Goal: Task Accomplishment & Management: Manage account settings

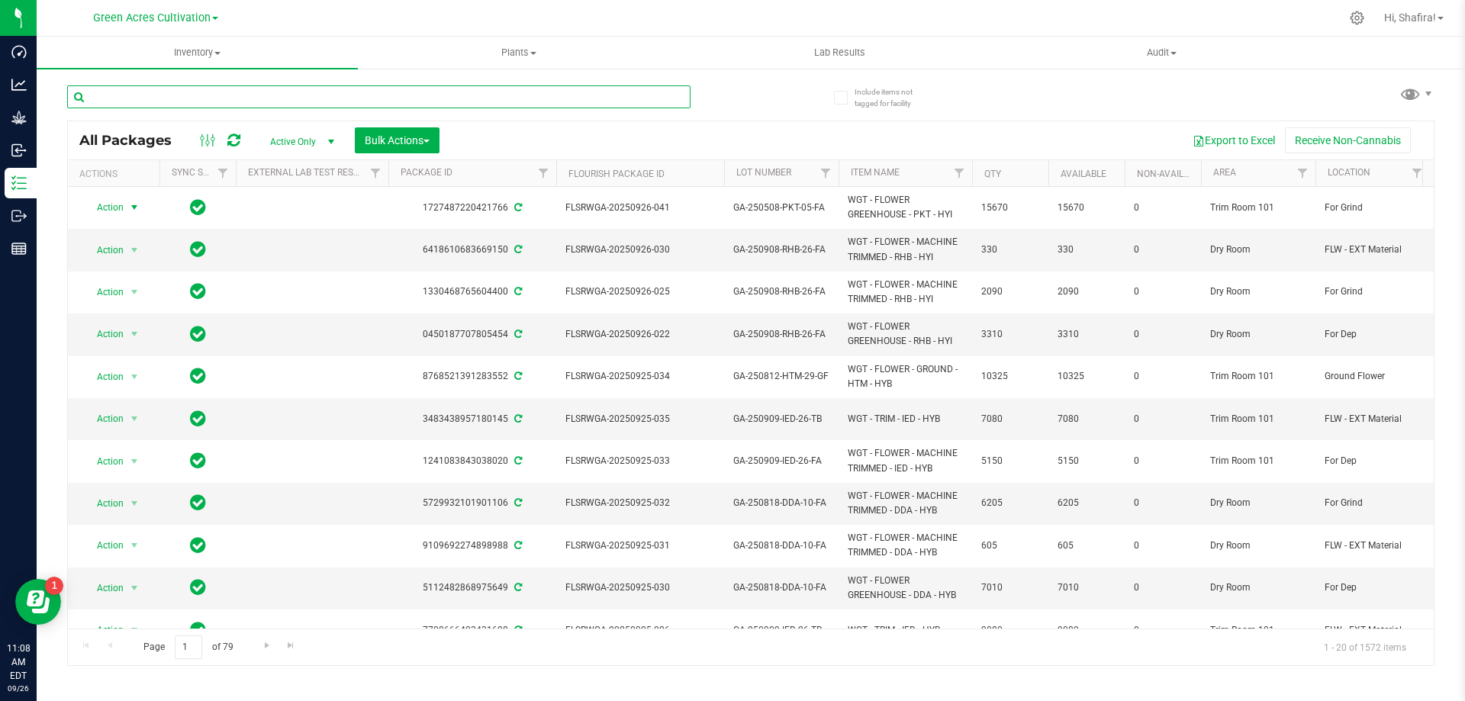
click at [321, 94] on input "text" at bounding box center [378, 96] width 623 height 23
paste input "FLSRWGA-20250626-018"
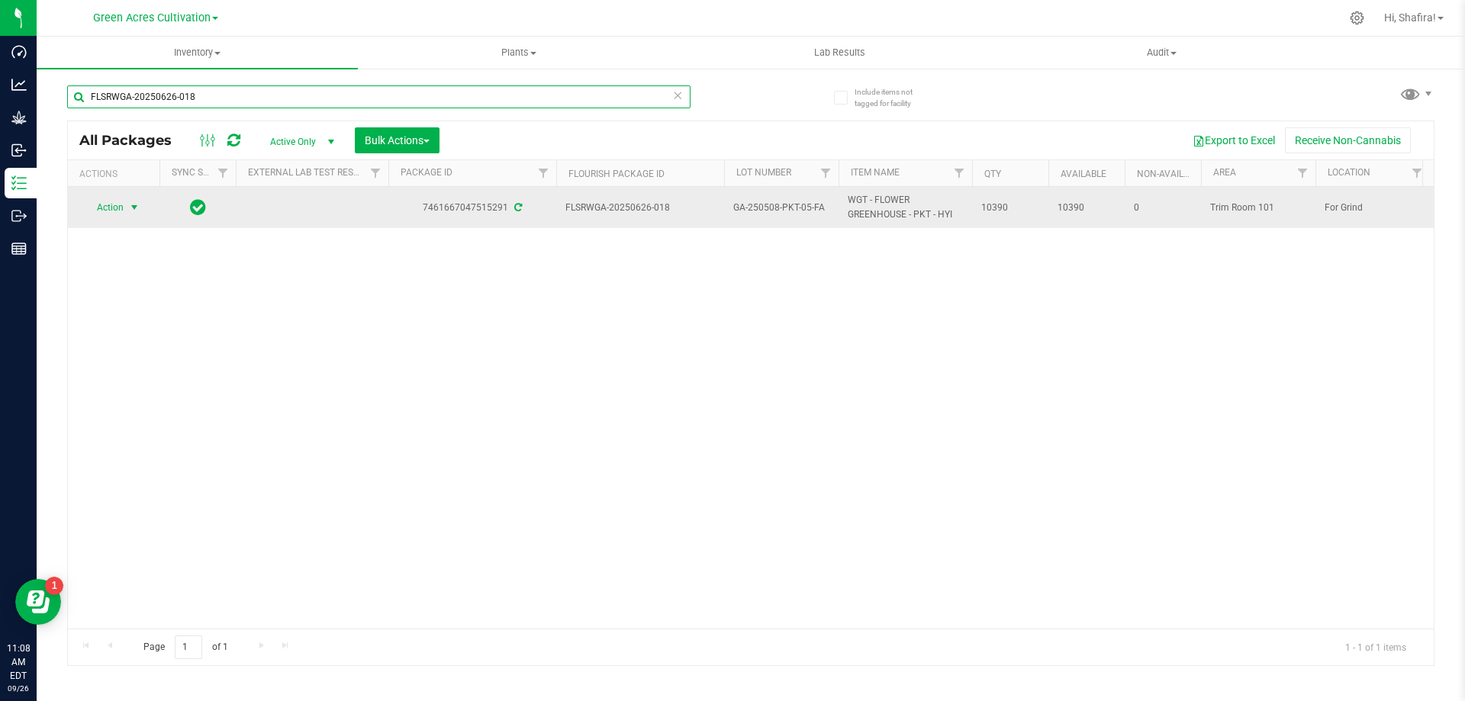
type input "FLSRWGA-20250626-018"
click at [128, 210] on span "select" at bounding box center [134, 207] width 12 height 12
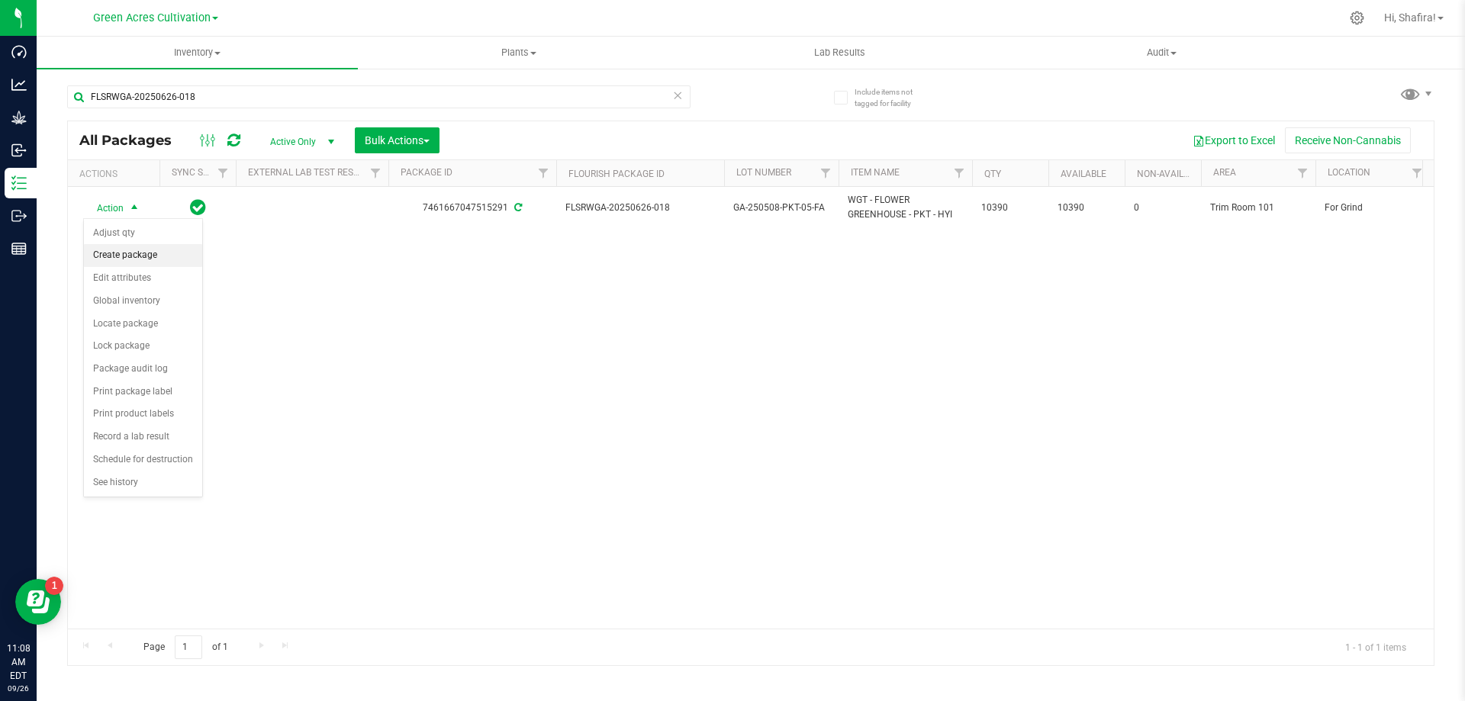
click at [126, 261] on li "Create package" at bounding box center [143, 255] width 118 height 23
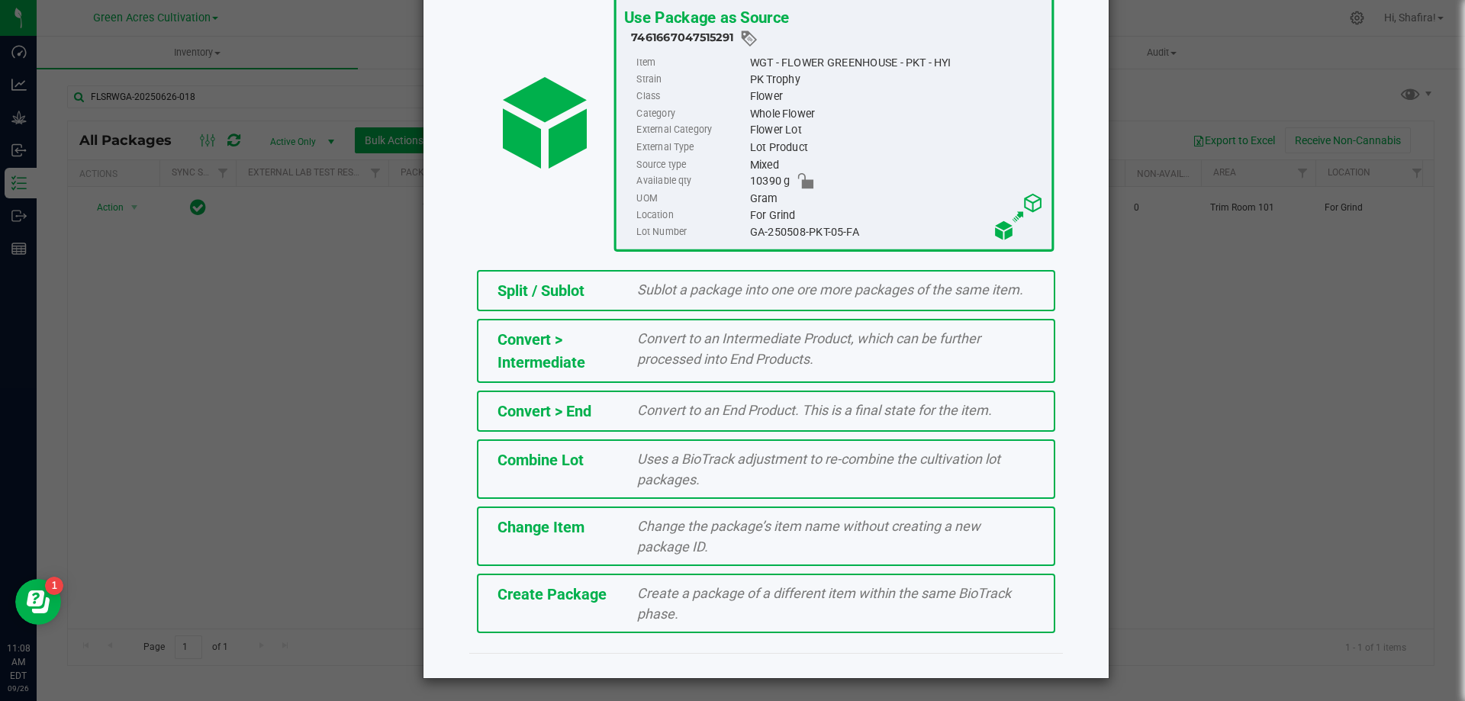
scroll to position [110, 0]
click at [574, 604] on div "Create Package" at bounding box center [556, 593] width 140 height 23
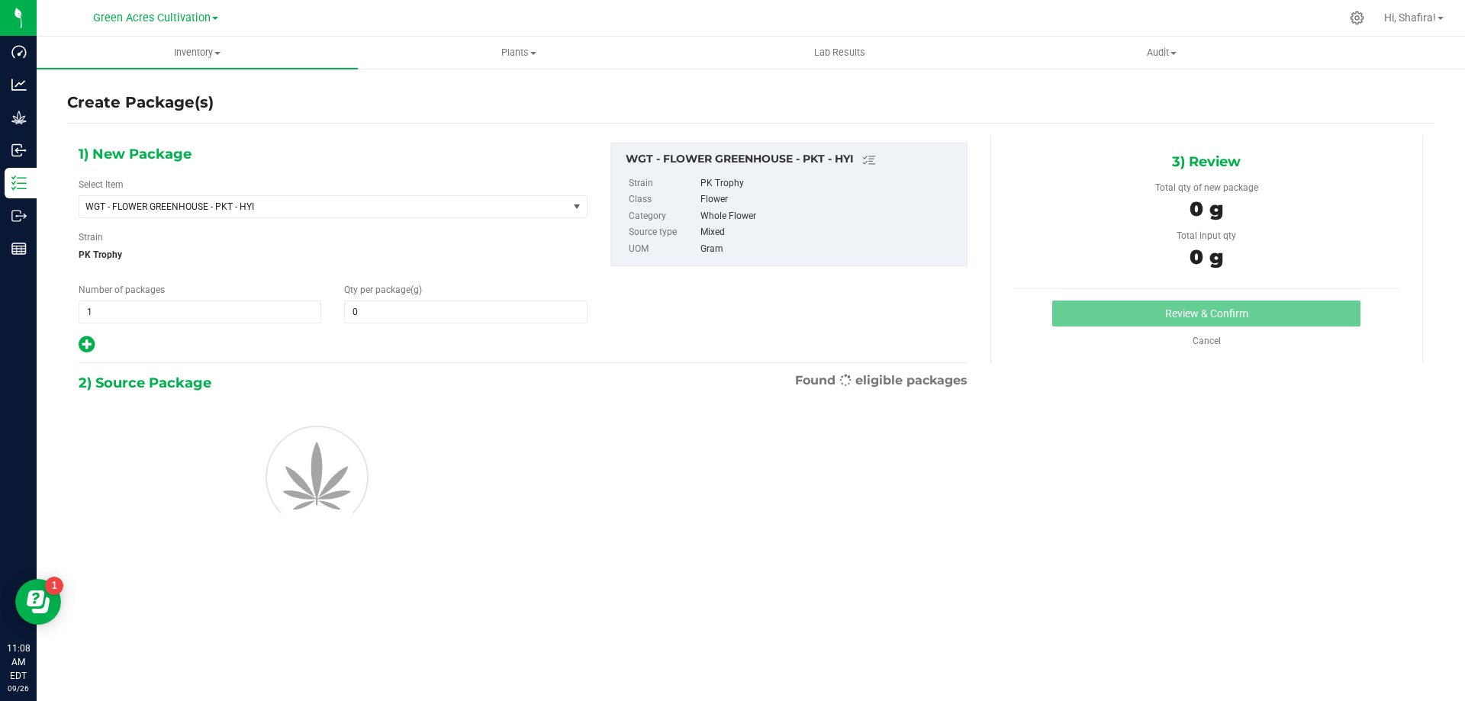
type input "0.0000"
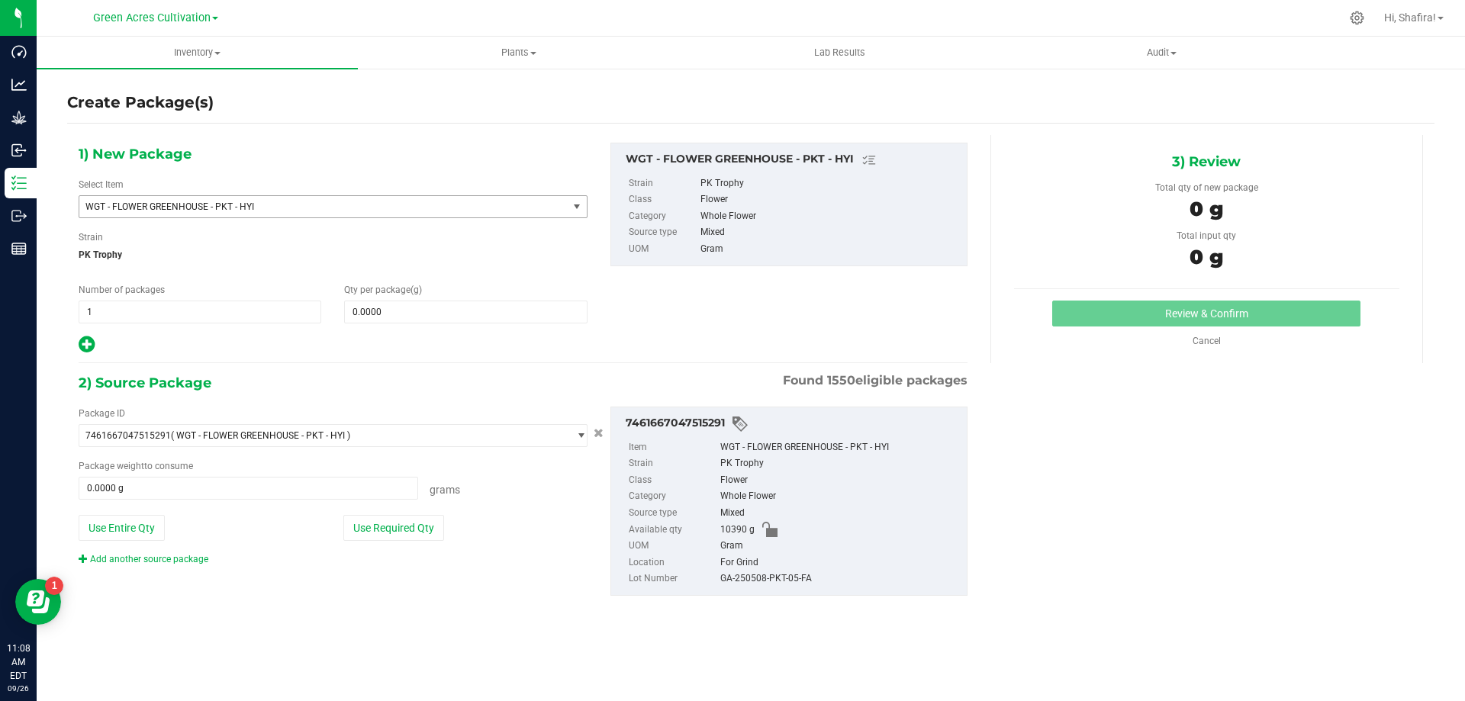
click at [289, 197] on span "WGT - FLOWER GREENHOUSE - PKT - HYI" at bounding box center [323, 206] width 488 height 21
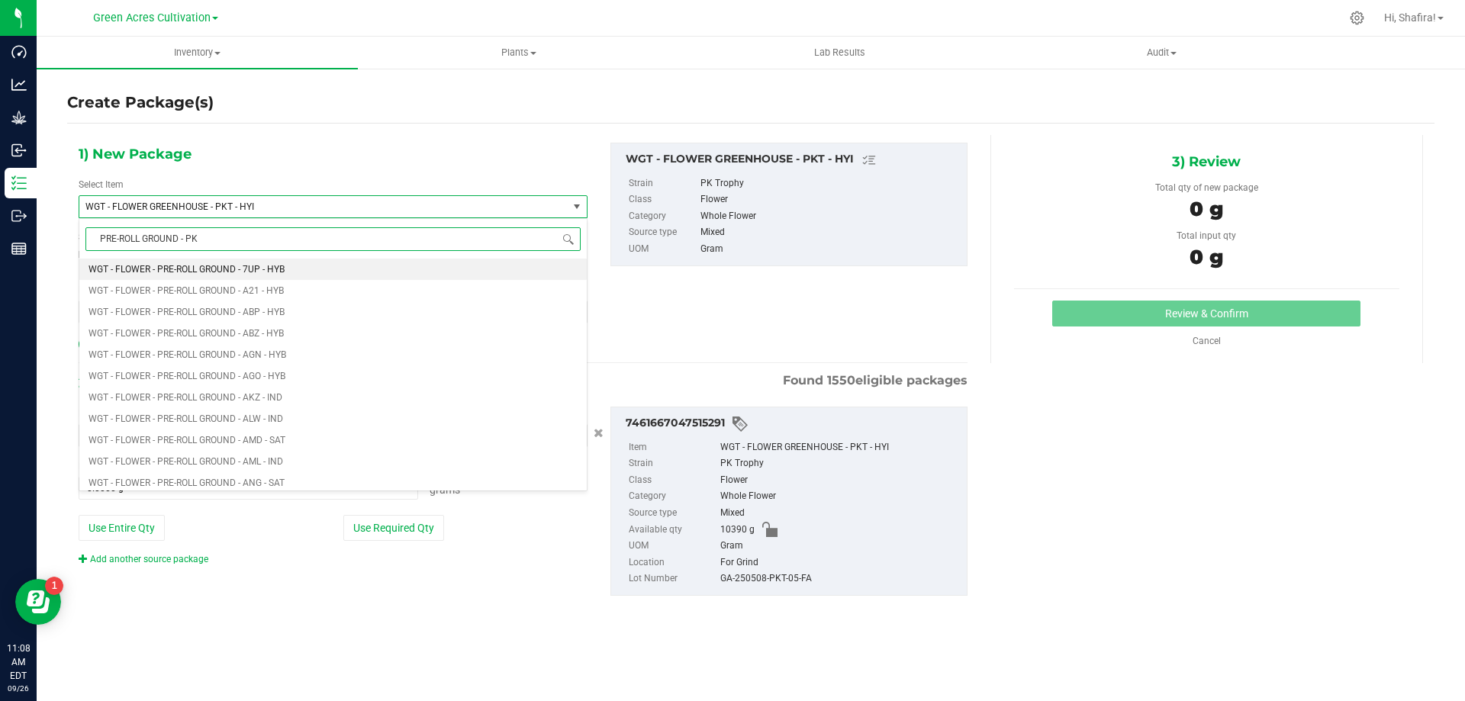
type input "PRE-ROLL GROUND - PKT"
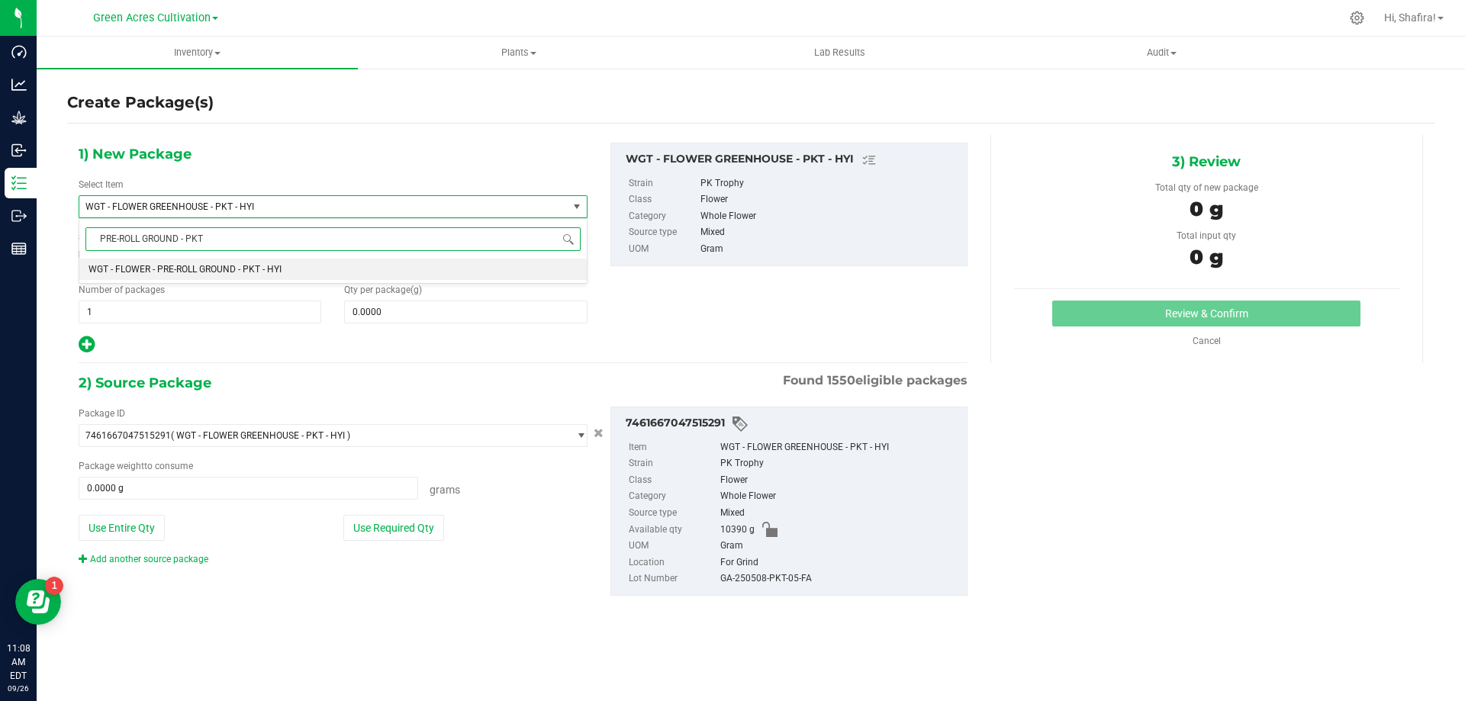
click at [285, 270] on li "WGT - FLOWER - PRE-ROLL GROUND - PKT - HYI" at bounding box center [332, 269] width 507 height 21
type input "0.0000"
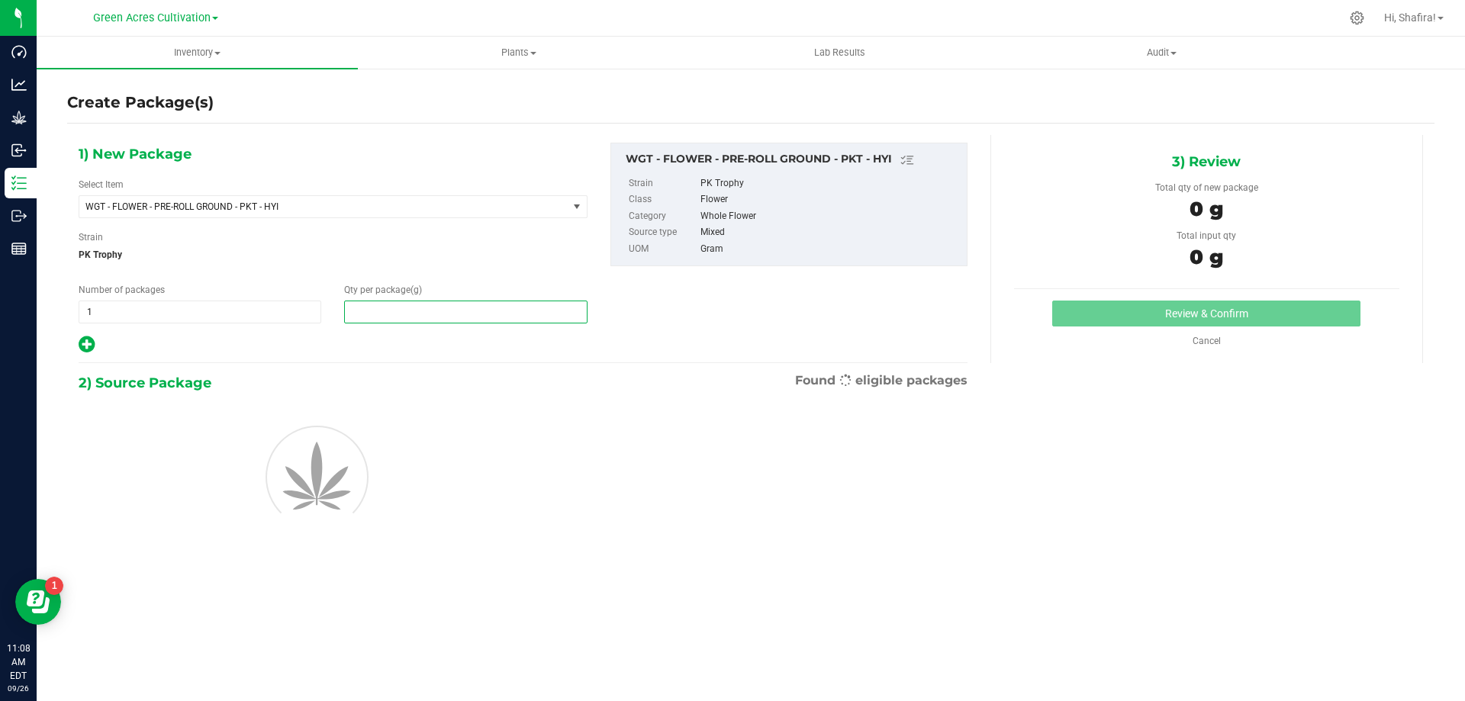
click at [432, 321] on span at bounding box center [465, 312] width 243 height 23
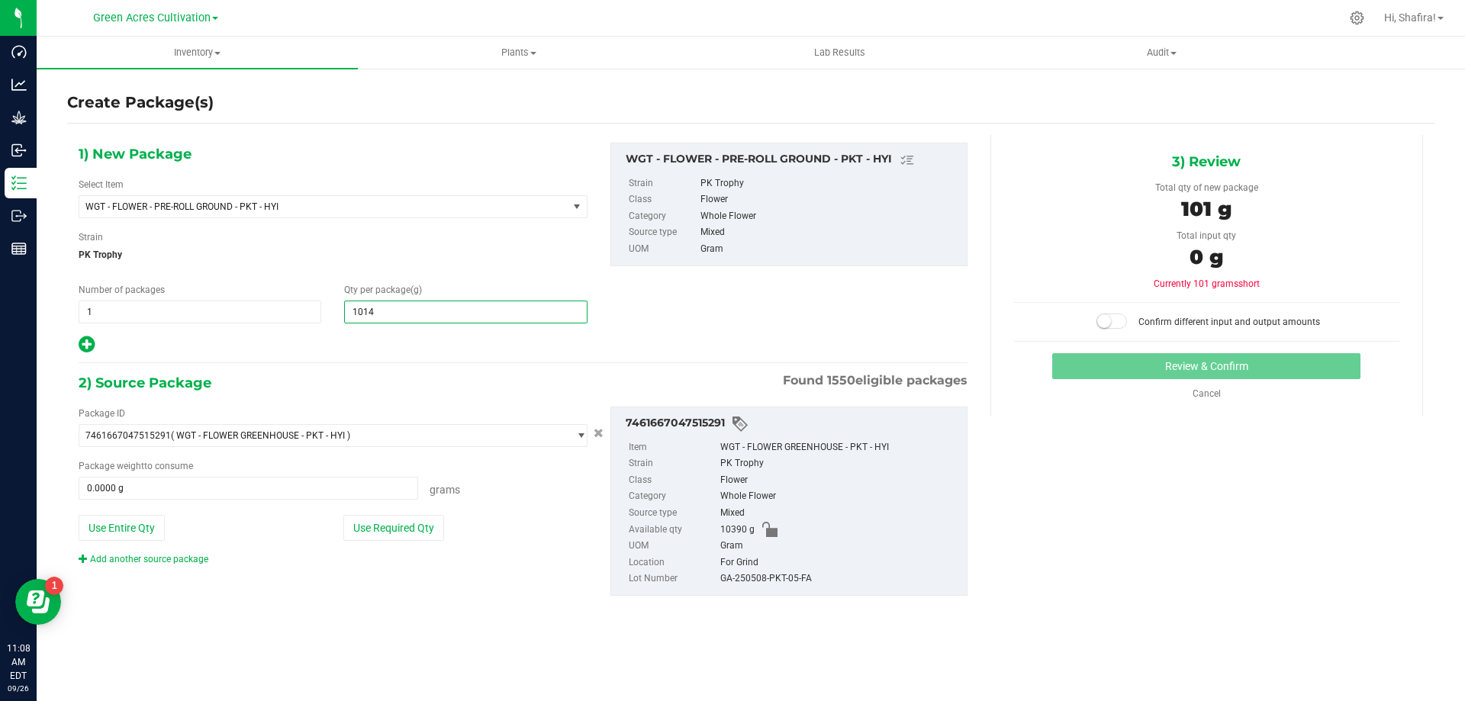
type input "10145"
type input "10,145.0000"
click at [375, 515] on button "Use Required Qty" at bounding box center [393, 528] width 101 height 26
type input "10145.0000 g"
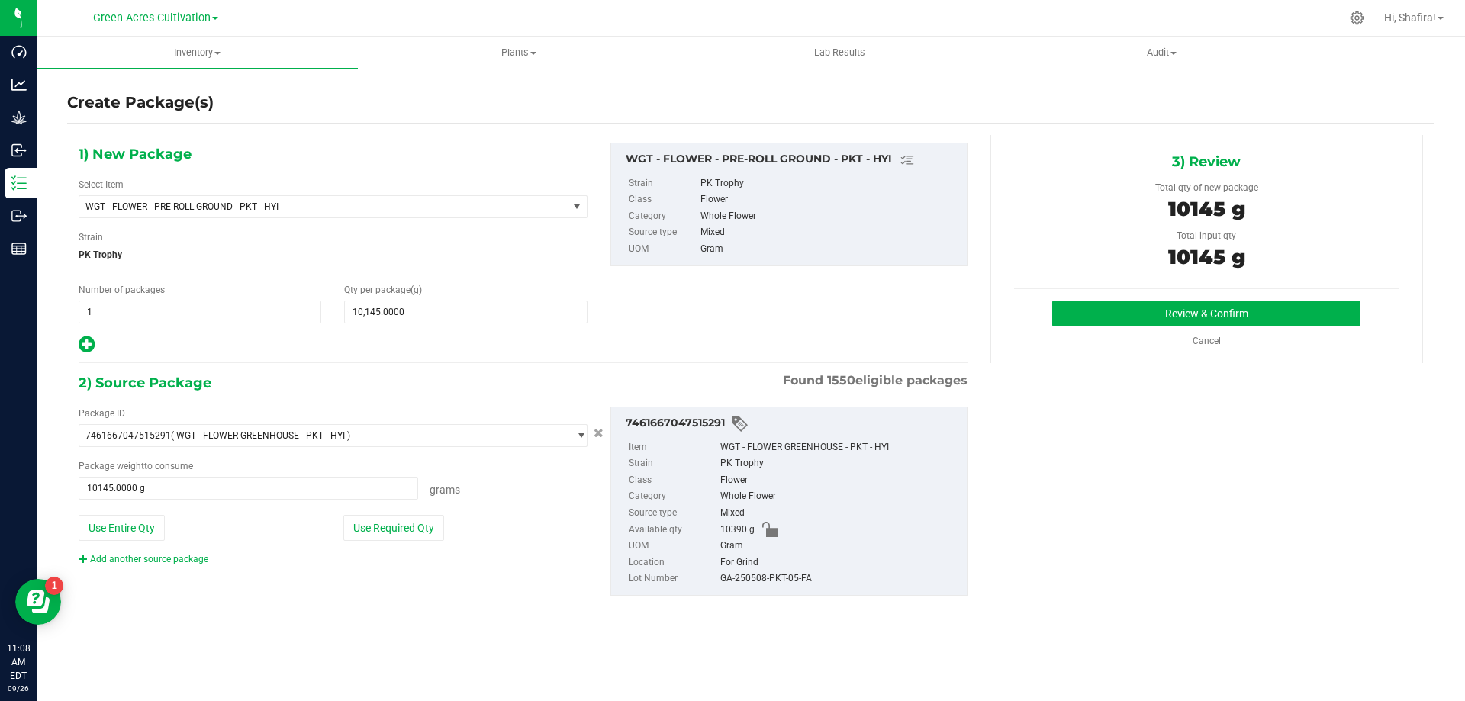
click at [778, 580] on div "GA-250508-PKT-05-FA" at bounding box center [839, 579] width 239 height 17
copy div "GA-250508-PKT-05-FA"
click at [1123, 314] on button "Review & Confirm" at bounding box center [1206, 314] width 308 height 26
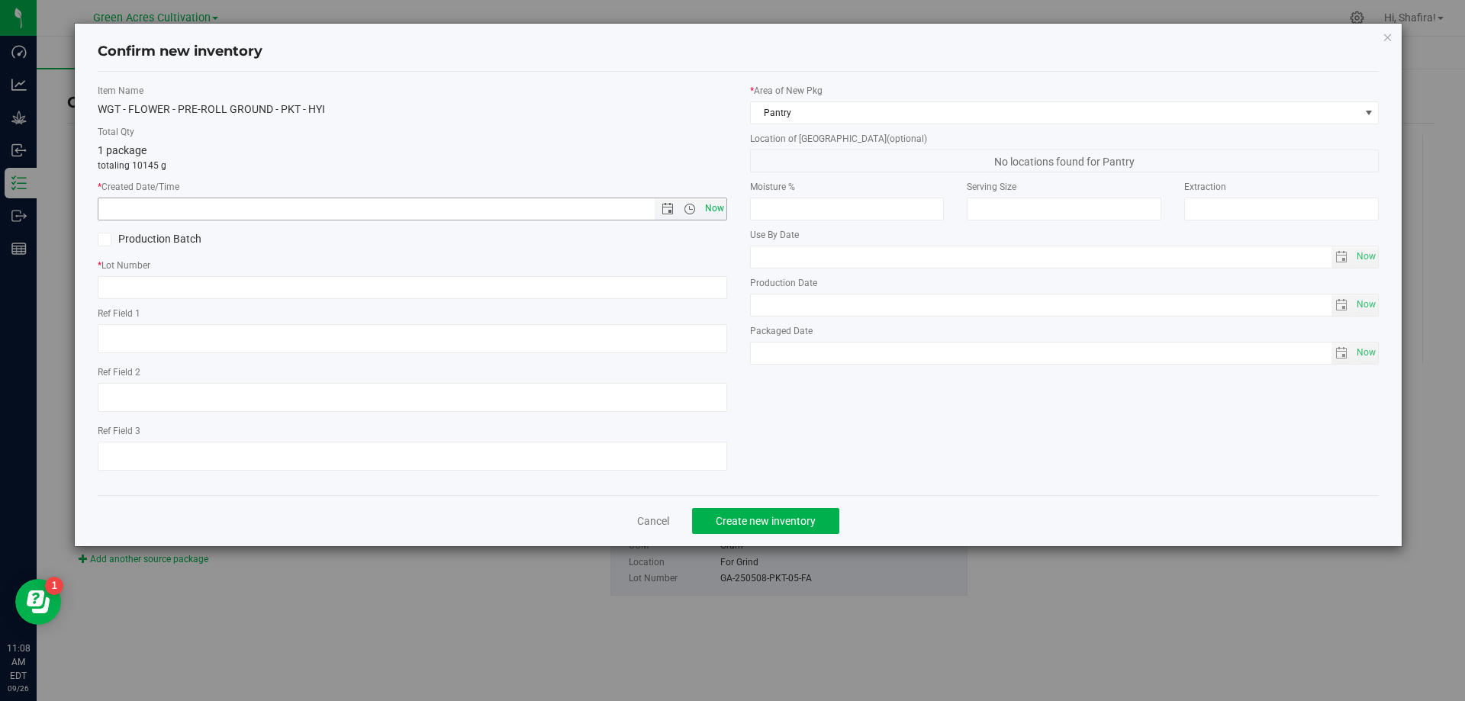
click at [720, 208] on span "Now" at bounding box center [714, 209] width 26 height 22
type input "[DATE] 11:08 AM"
paste input "GA-250508-PKT-05-FA"
type input "GA-250508-PKT-05-PR"
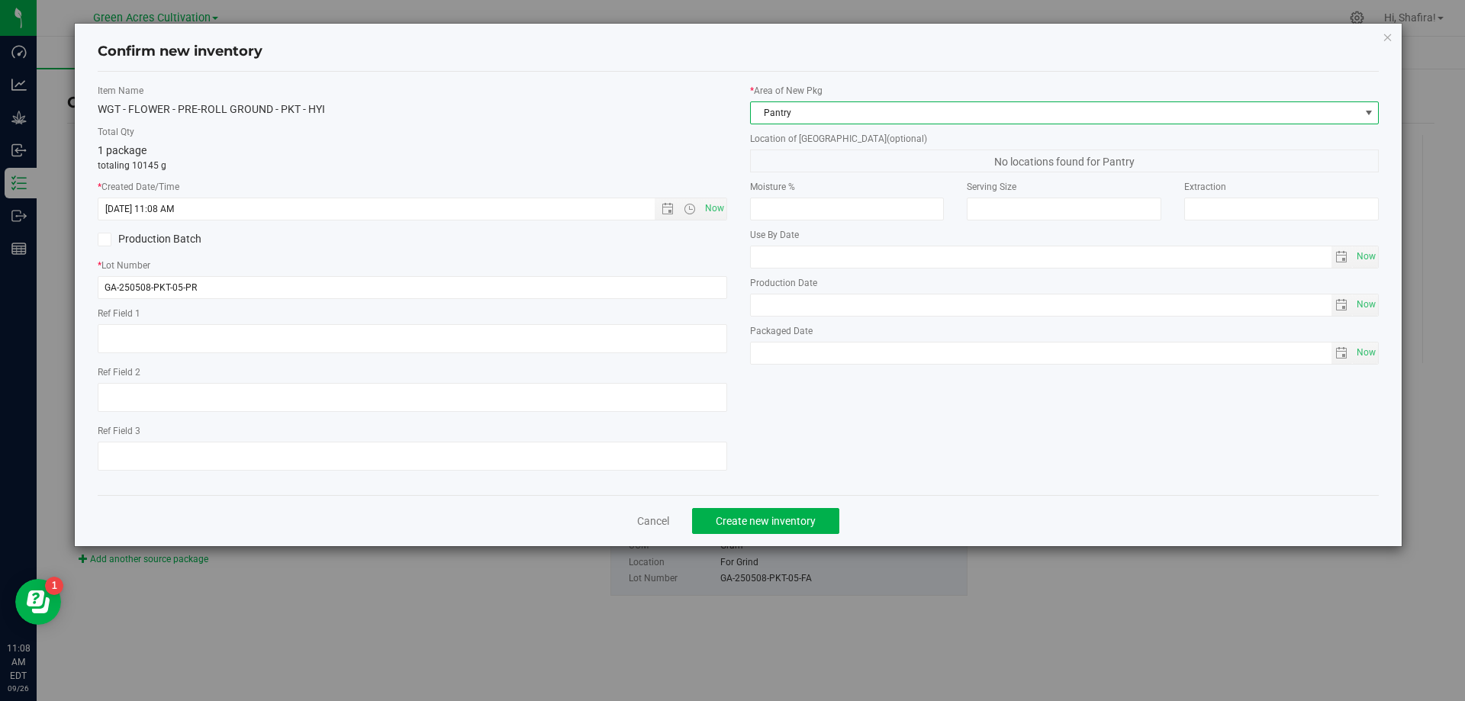
click at [890, 114] on span "Pantry" at bounding box center [1055, 112] width 609 height 21
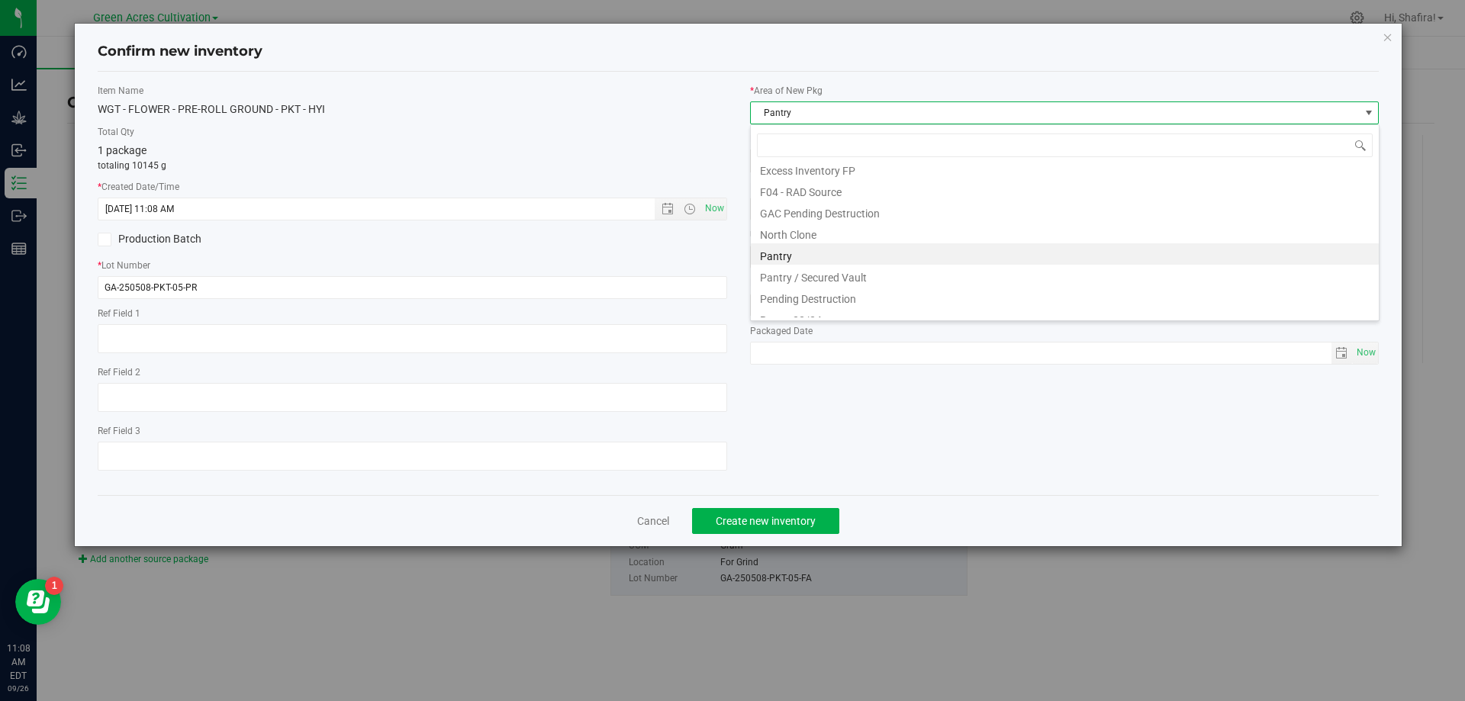
scroll to position [232, 0]
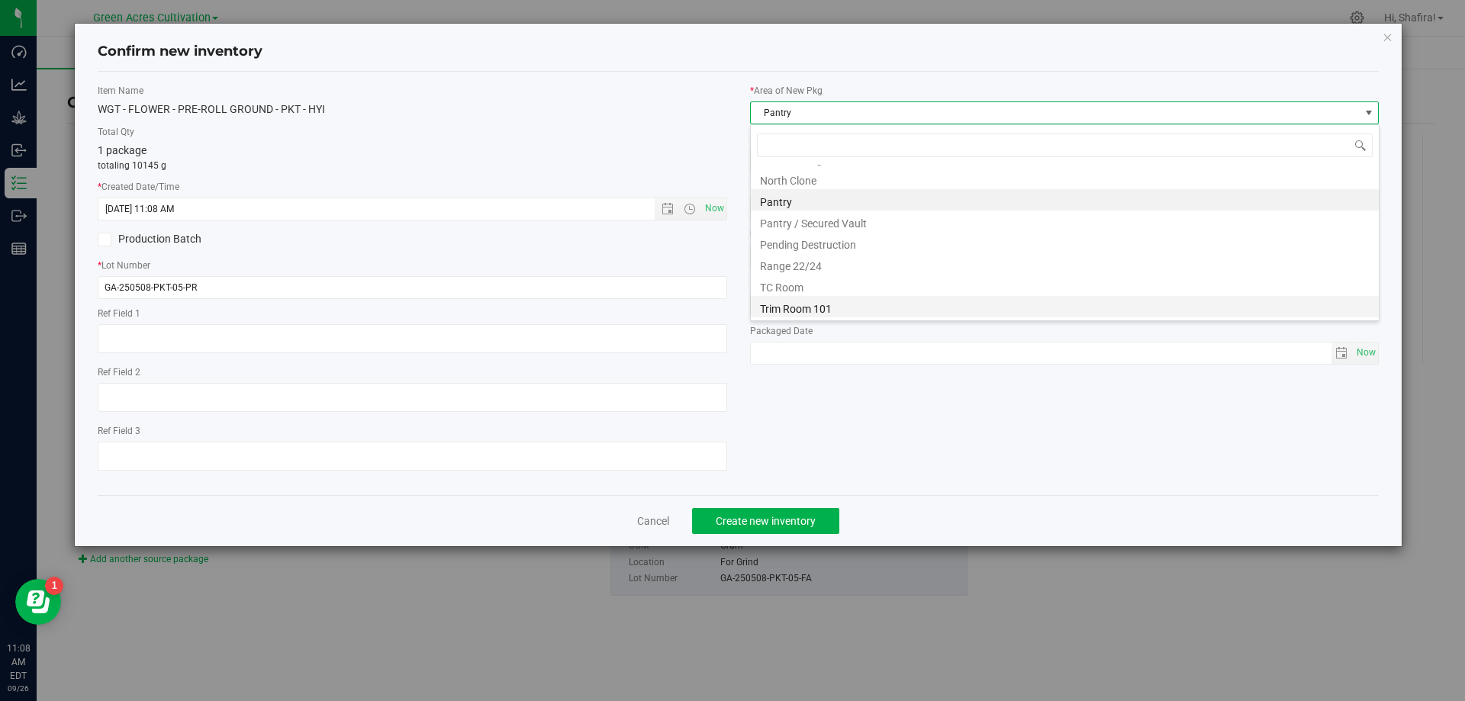
click at [790, 314] on li "Trim Room 101" at bounding box center [1065, 306] width 628 height 21
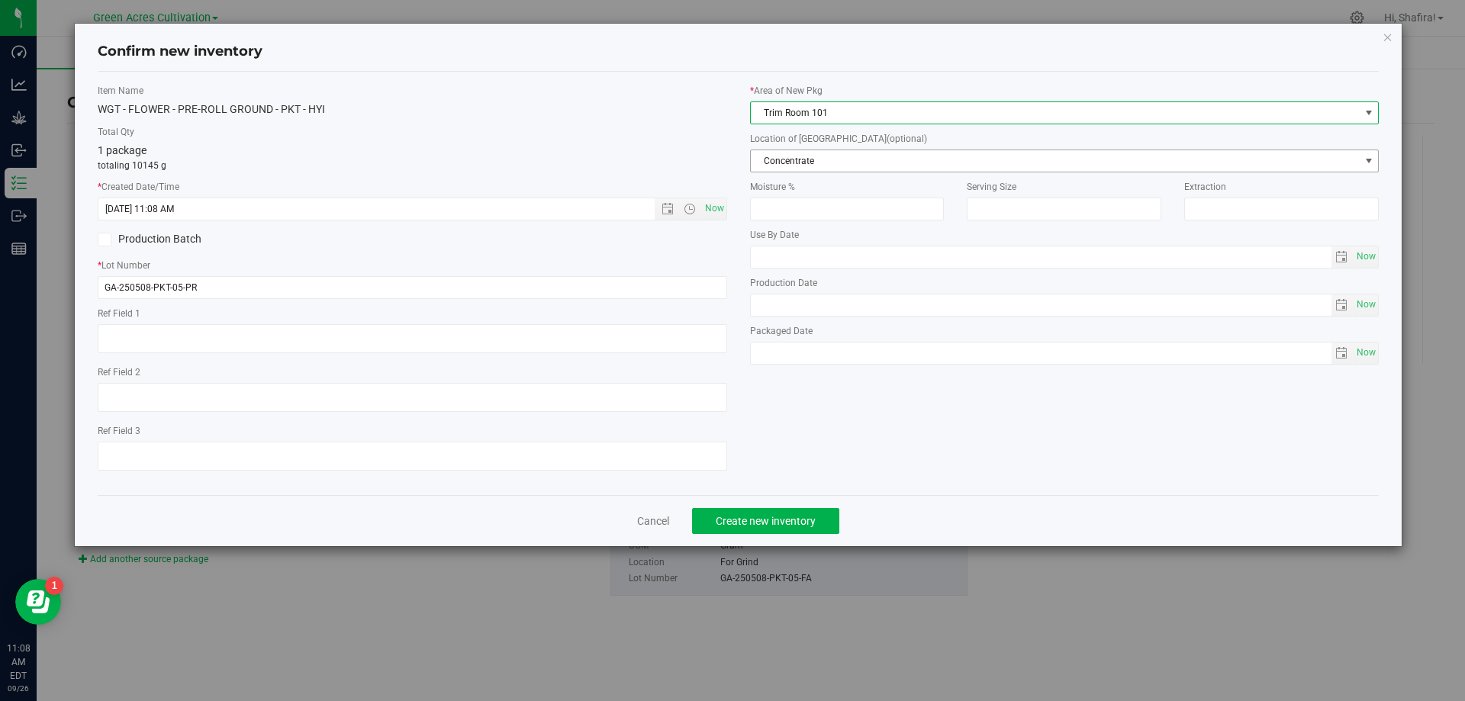
click at [813, 159] on span "Concentrate" at bounding box center [1055, 160] width 609 height 21
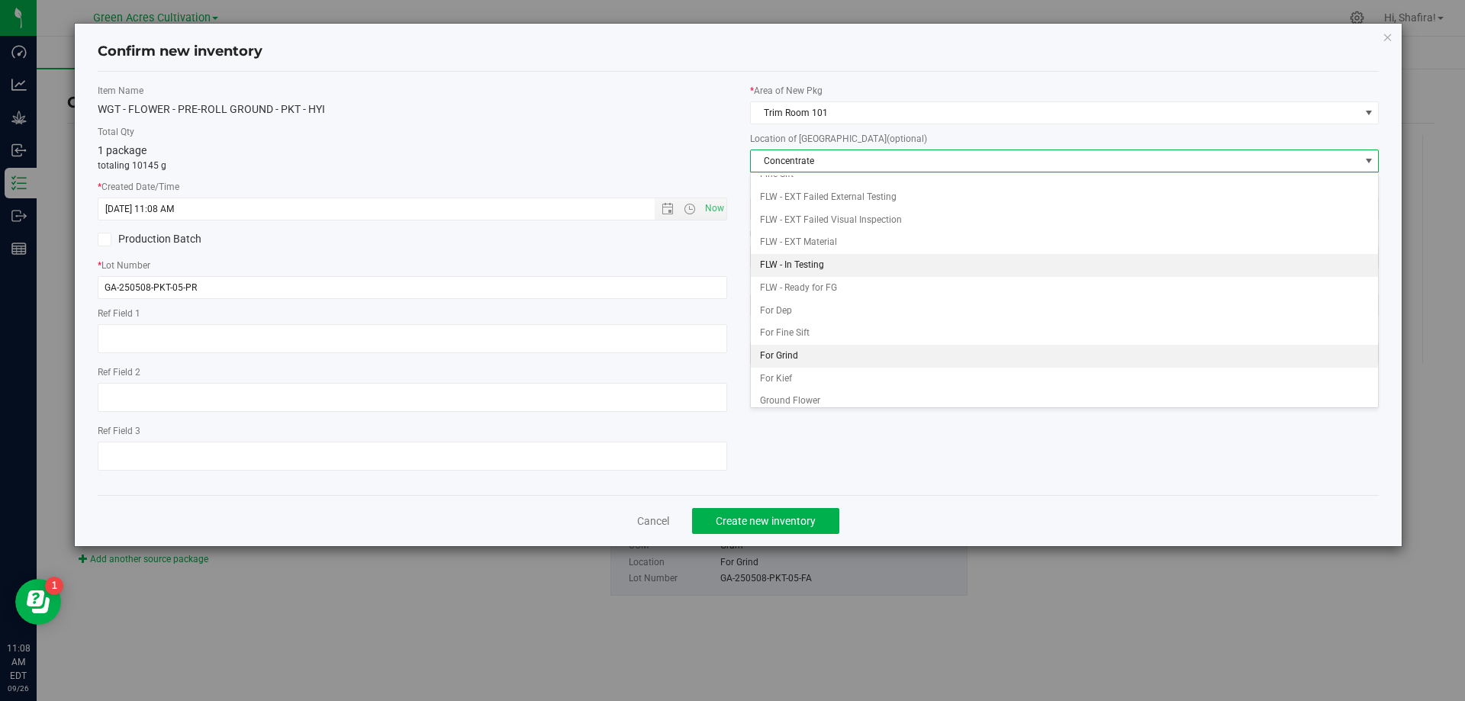
scroll to position [156, 0]
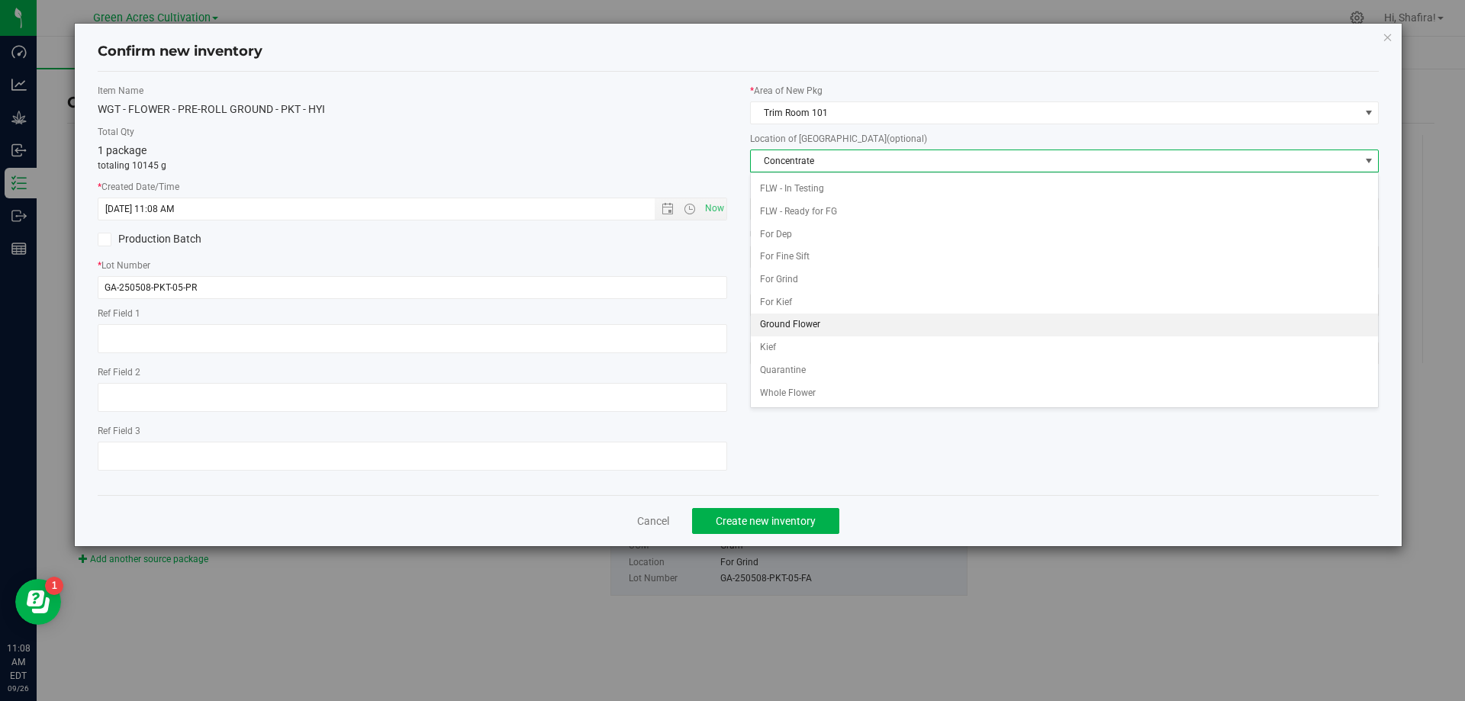
drag, startPoint x: 809, startPoint y: 319, endPoint x: 790, endPoint y: 415, distance: 98.0
click at [809, 320] on li "Ground Flower" at bounding box center [1065, 325] width 628 height 23
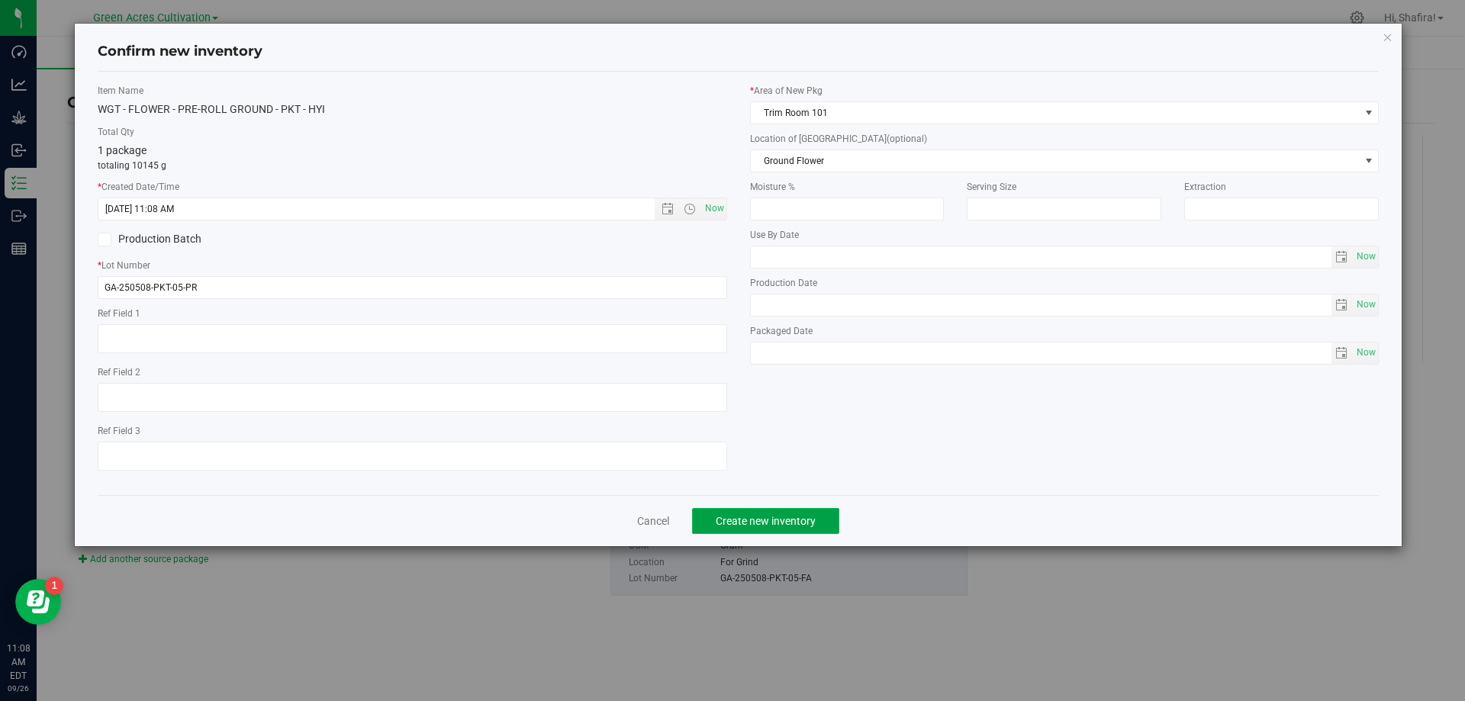
drag, startPoint x: 762, startPoint y: 530, endPoint x: 1036, endPoint y: 530, distance: 274.7
click at [762, 531] on button "Create new inventory" at bounding box center [765, 521] width 147 height 26
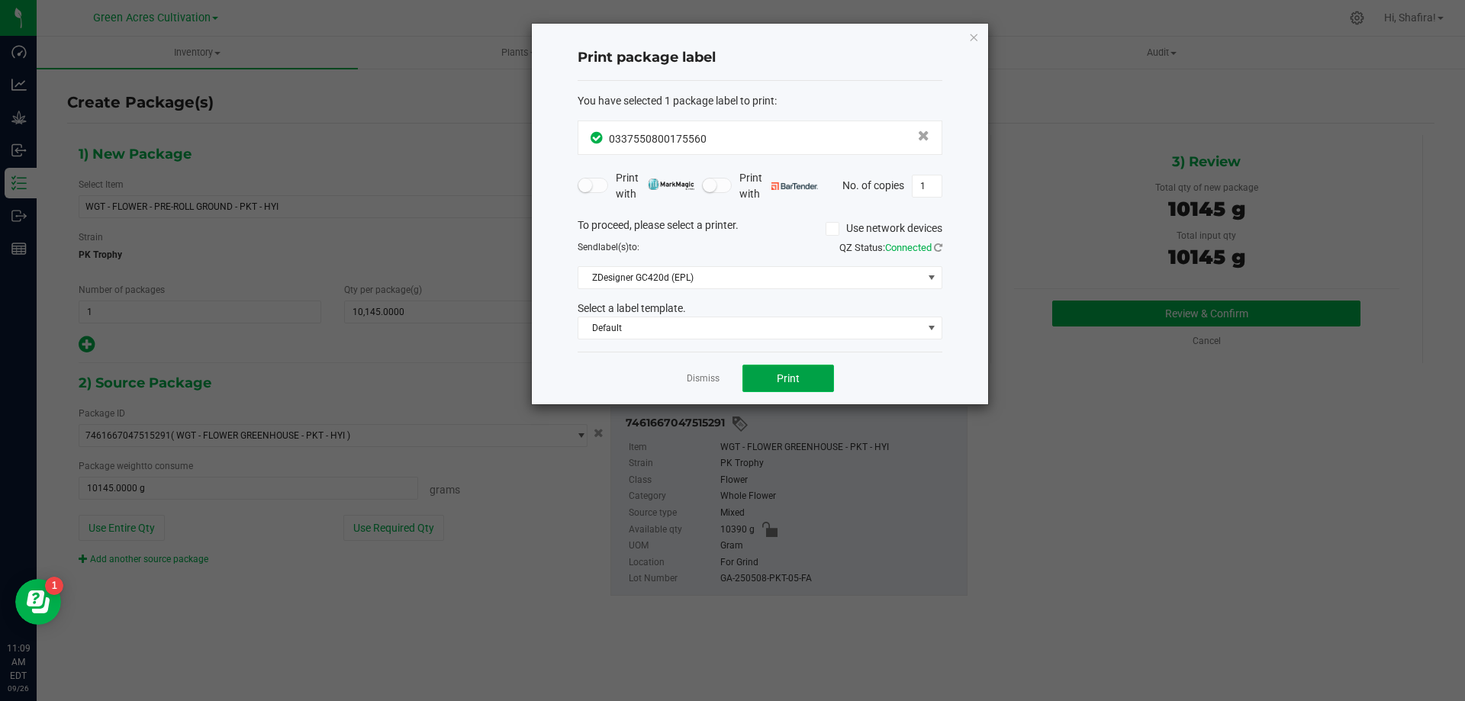
click at [804, 374] on button "Print" at bounding box center [788, 378] width 92 height 27
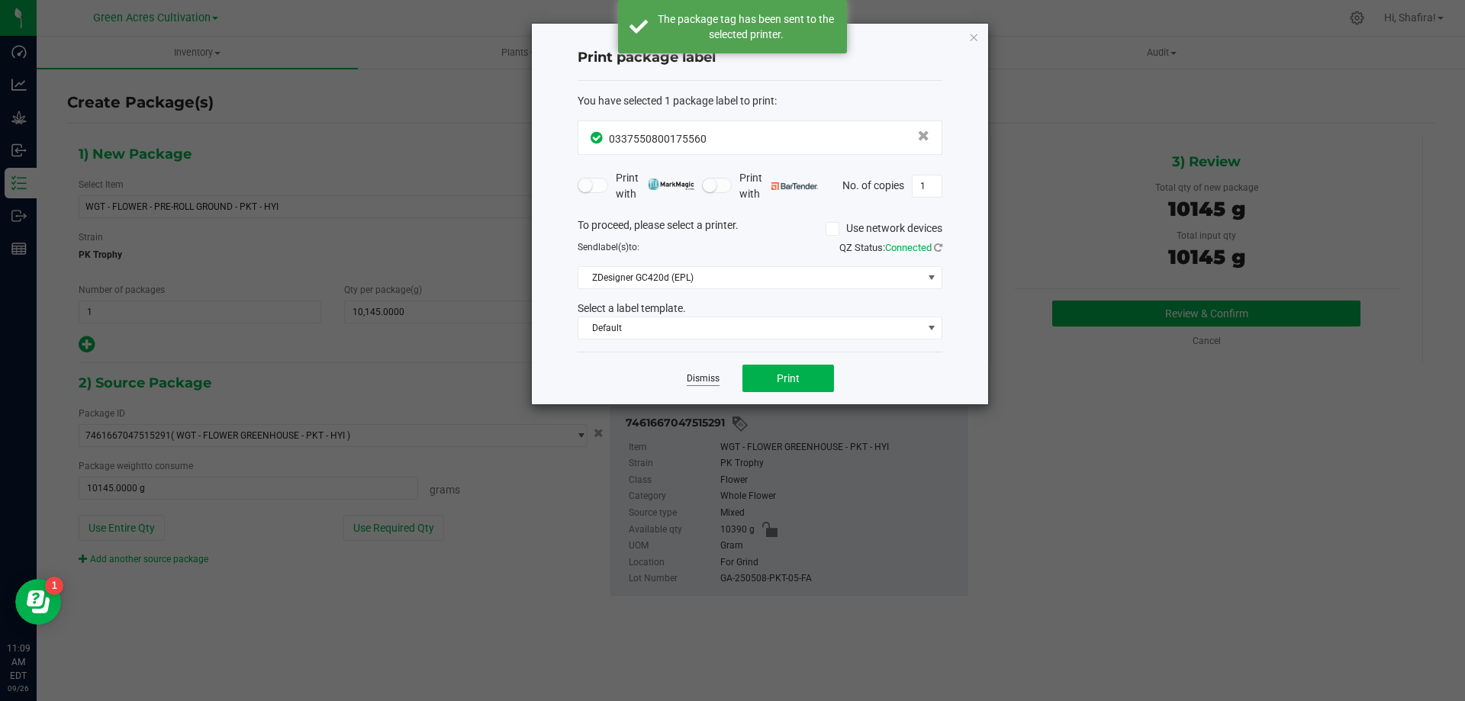
click at [703, 375] on link "Dismiss" at bounding box center [703, 378] width 33 height 13
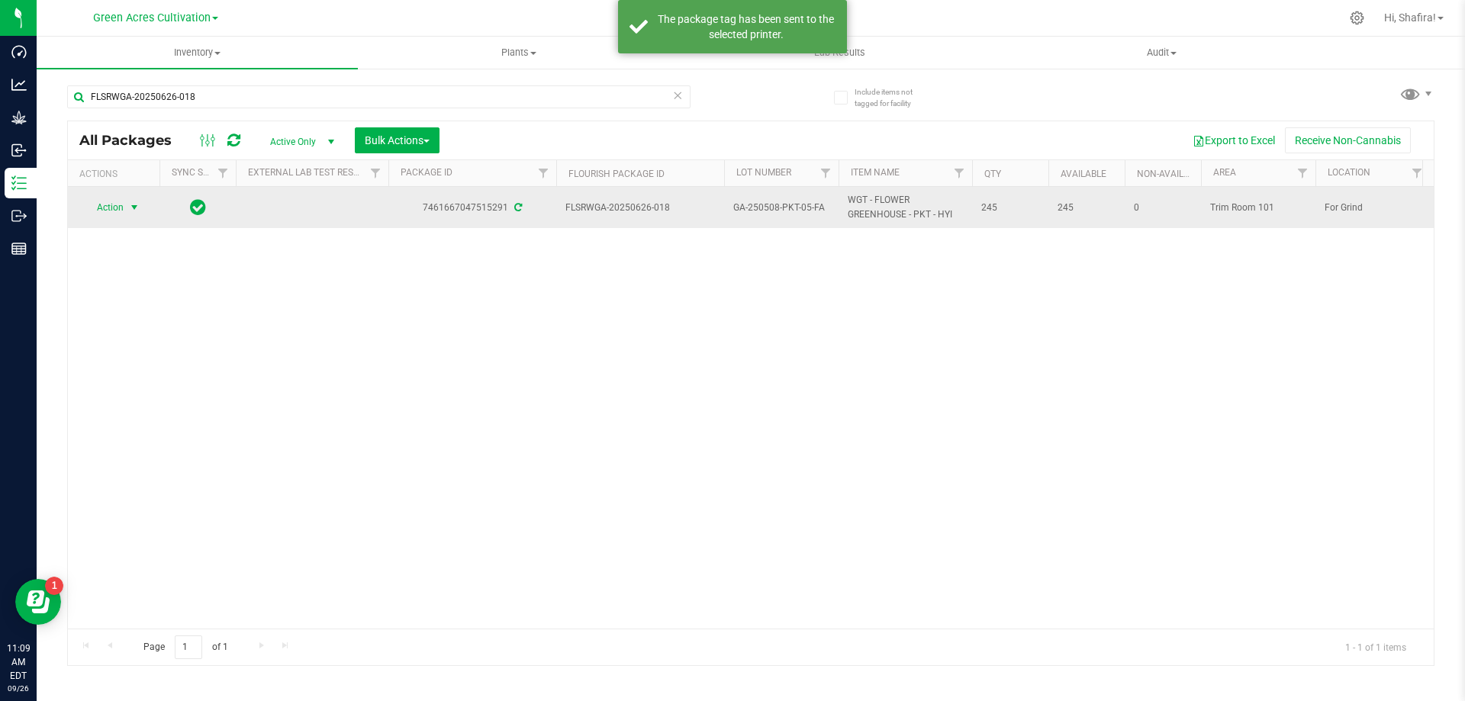
click at [121, 212] on span "Action" at bounding box center [103, 207] width 41 height 21
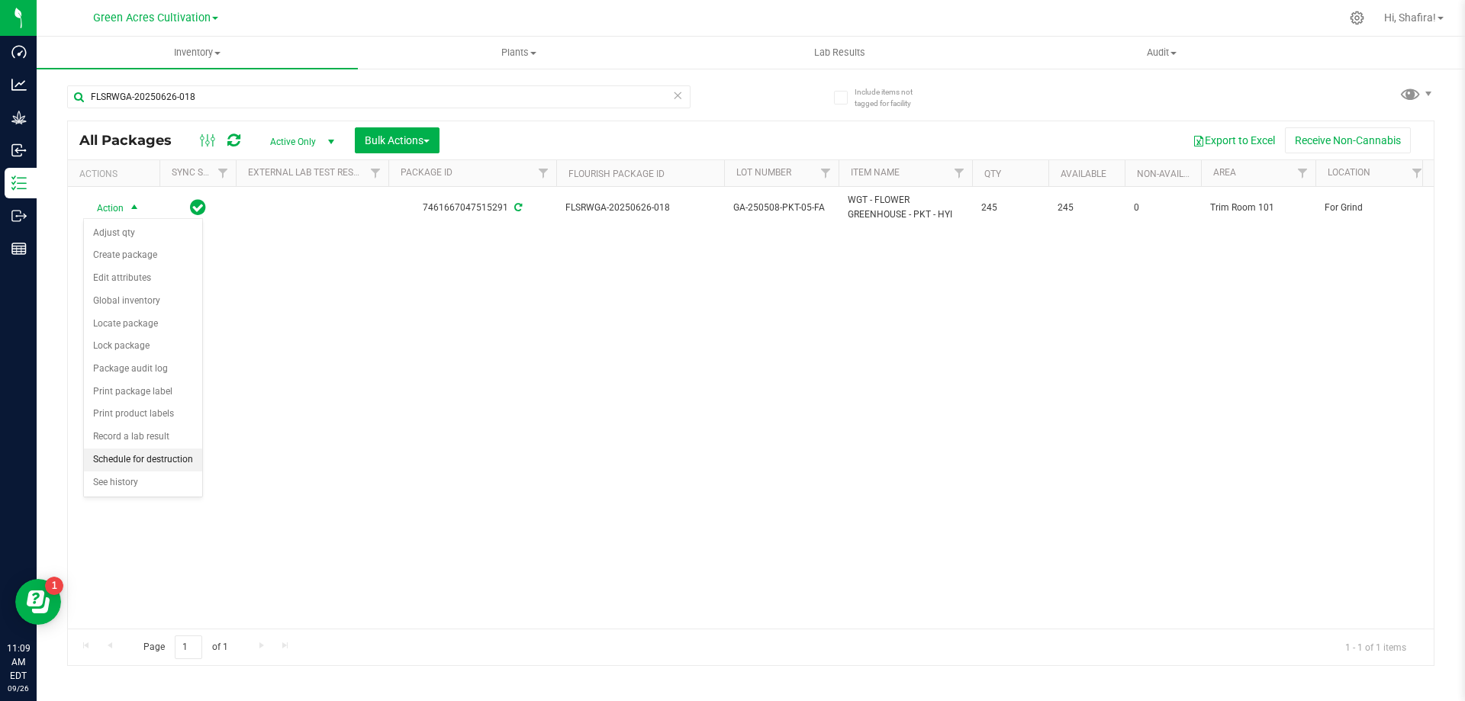
click at [129, 466] on li "Schedule for destruction" at bounding box center [143, 460] width 118 height 23
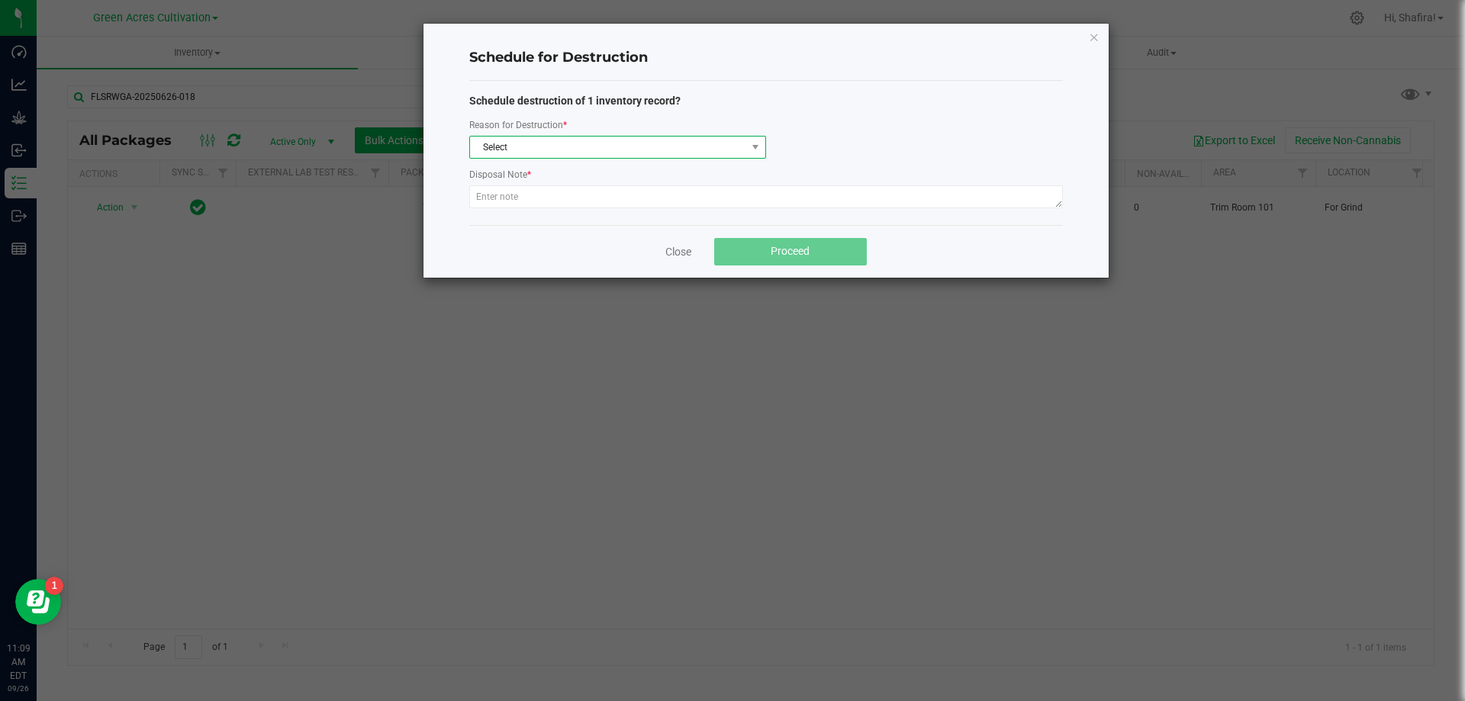
click at [626, 154] on span "Select" at bounding box center [608, 147] width 276 height 21
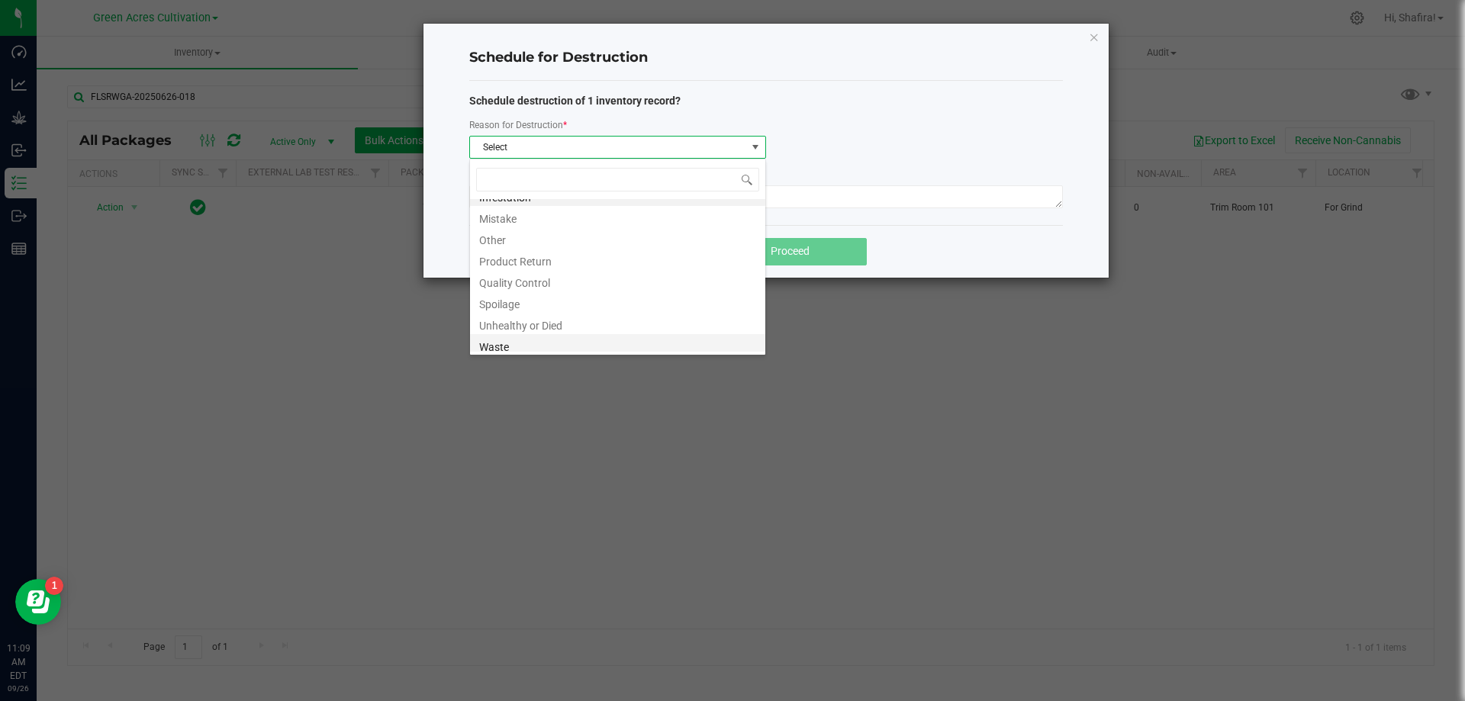
scroll to position [18, 0]
click at [581, 349] on li "Waste" at bounding box center [617, 340] width 295 height 21
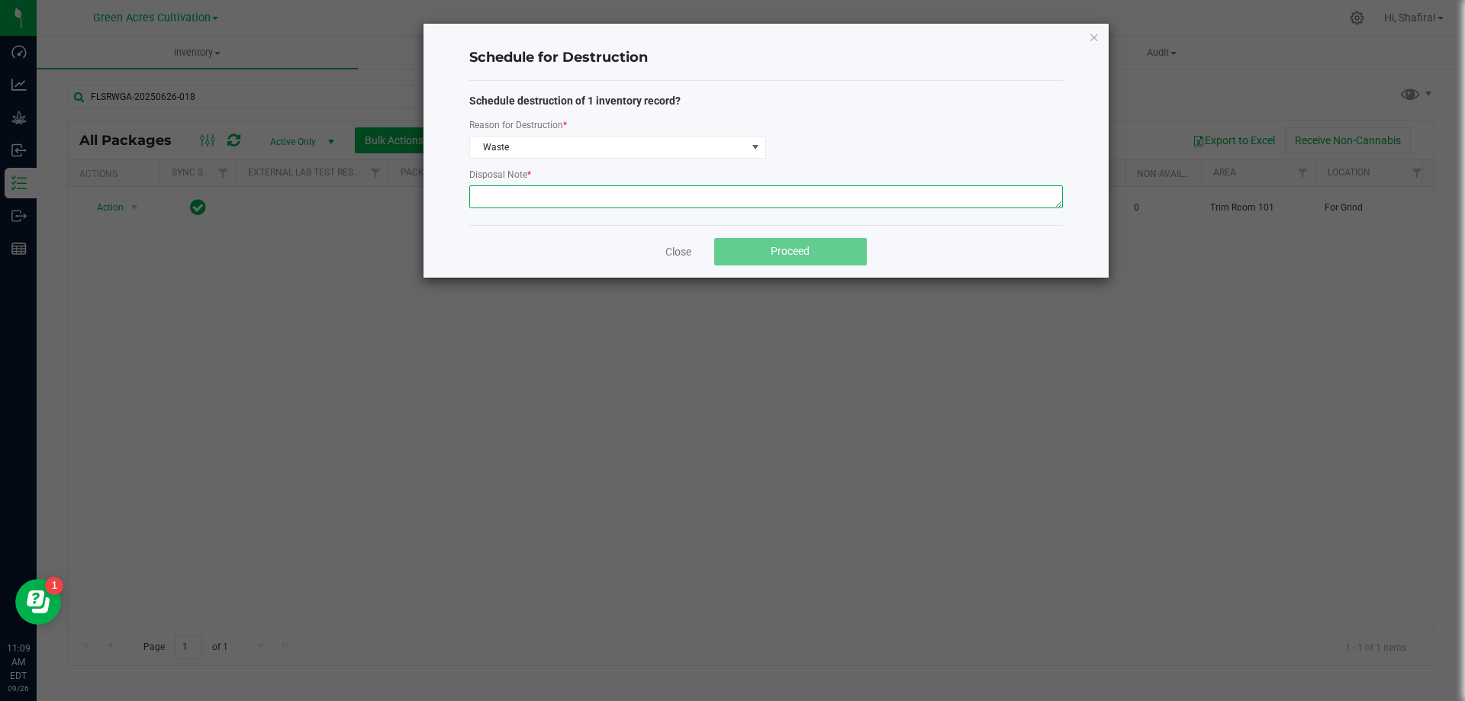
click at [569, 188] on textarea at bounding box center [766, 196] width 594 height 23
type textarea "POST GRINDER WASTE"
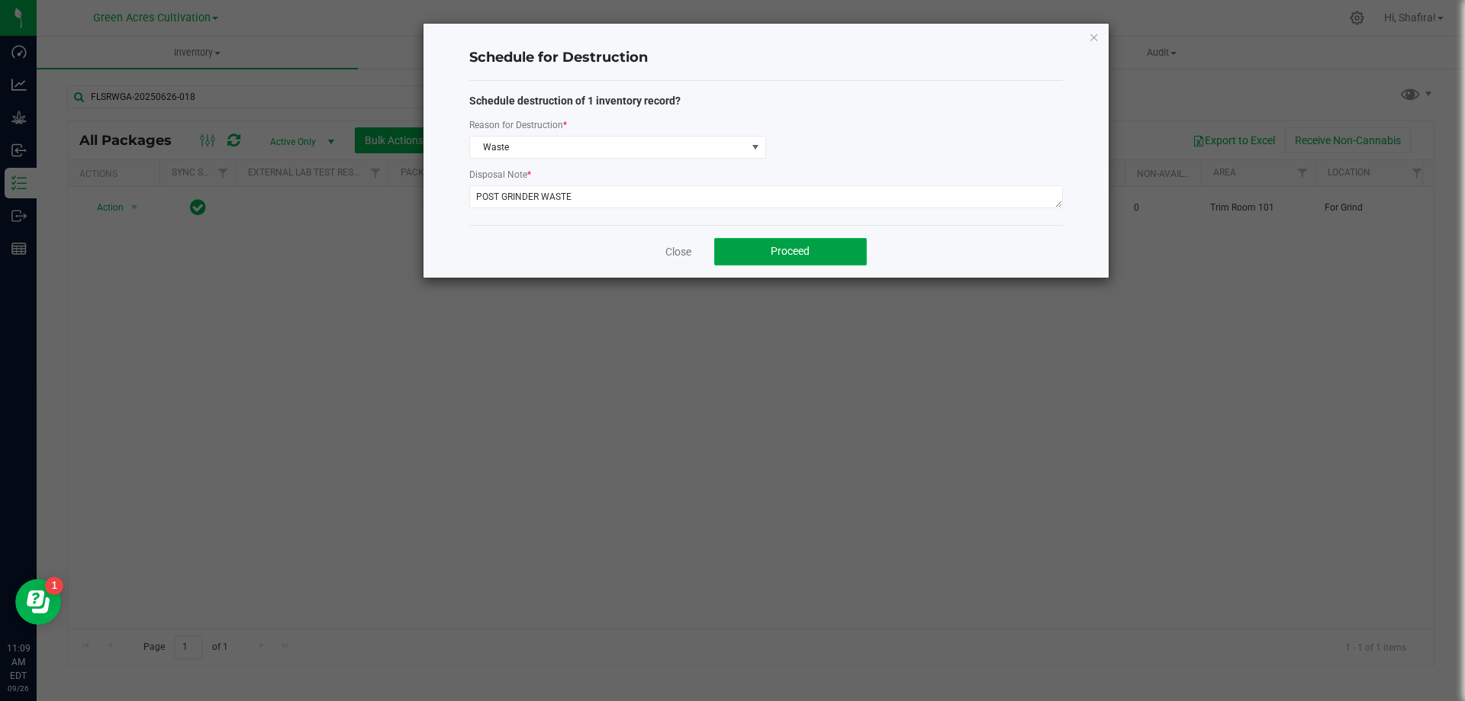
click at [778, 248] on span "Proceed" at bounding box center [790, 251] width 39 height 12
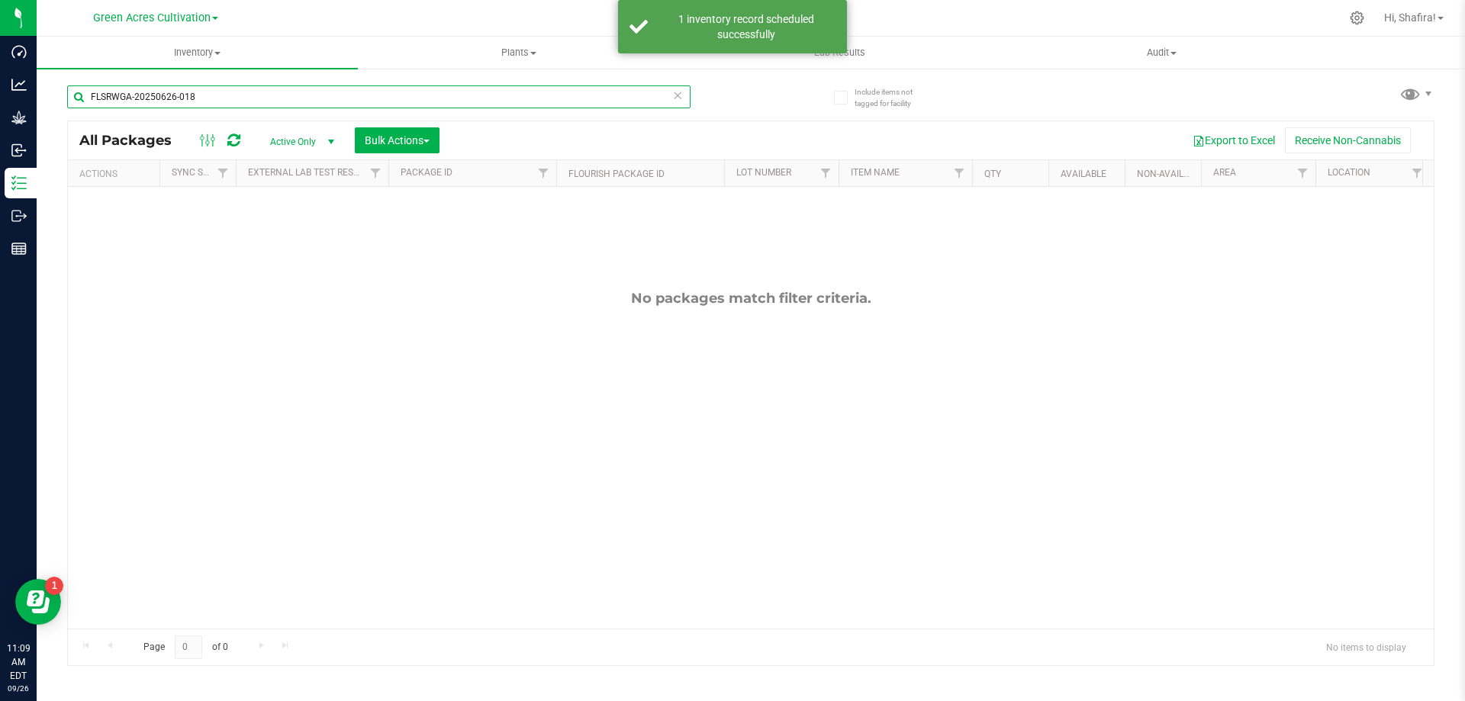
click at [291, 106] on input "FLSRWGA-20250626-018" at bounding box center [378, 96] width 623 height 23
